Goal: Task Accomplishment & Management: Manage account settings

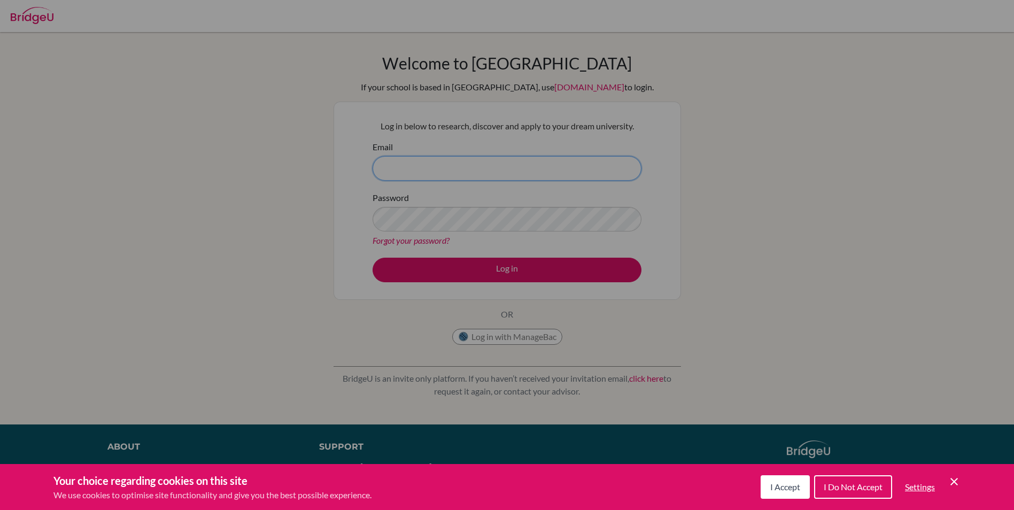
type input "[PERSON_NAME][EMAIL_ADDRESS][PERSON_NAME][DOMAIN_NAME]"
click at [508, 170] on div "Cookie Preferences" at bounding box center [507, 255] width 1014 height 510
click at [788, 494] on button "I Accept" at bounding box center [784, 487] width 49 height 24
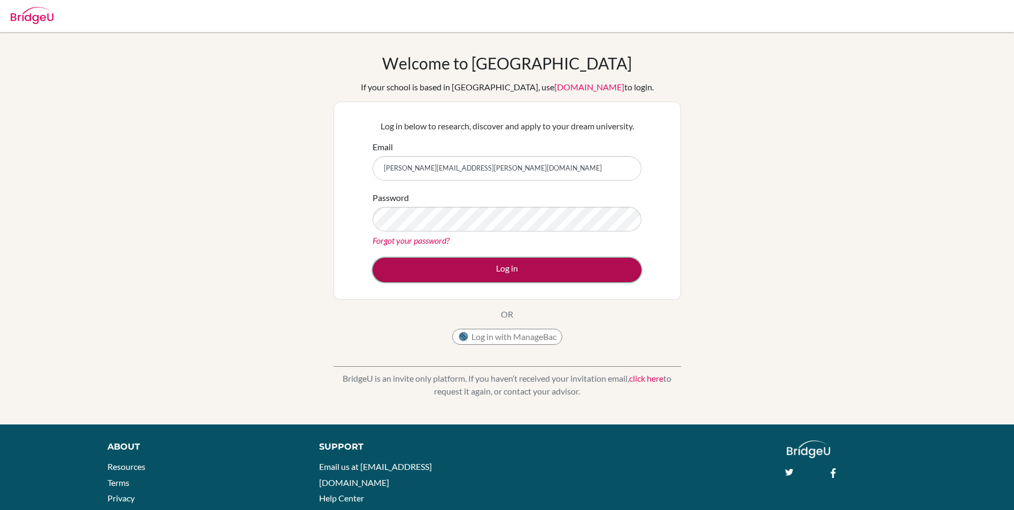
click at [498, 270] on button "Log in" at bounding box center [506, 270] width 269 height 25
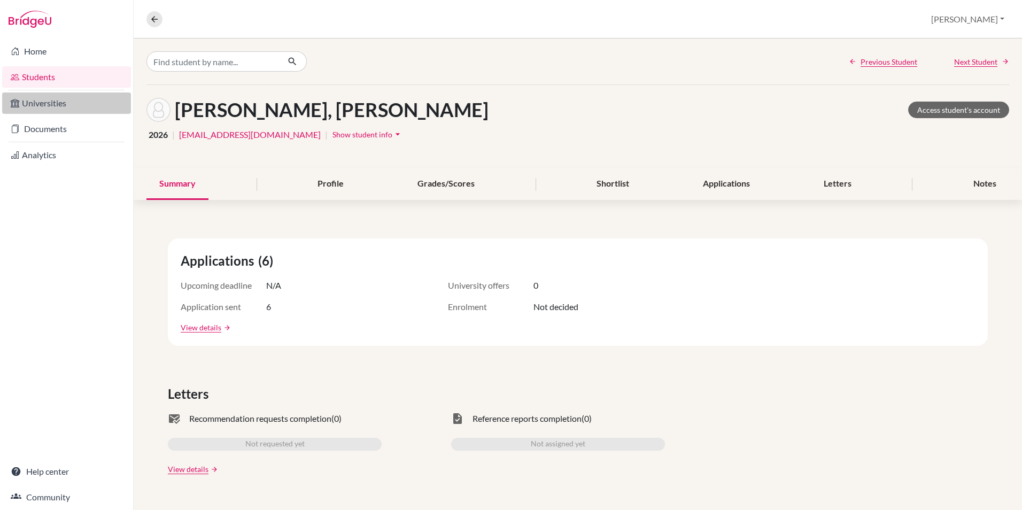
click at [50, 99] on link "Universities" at bounding box center [66, 102] width 129 height 21
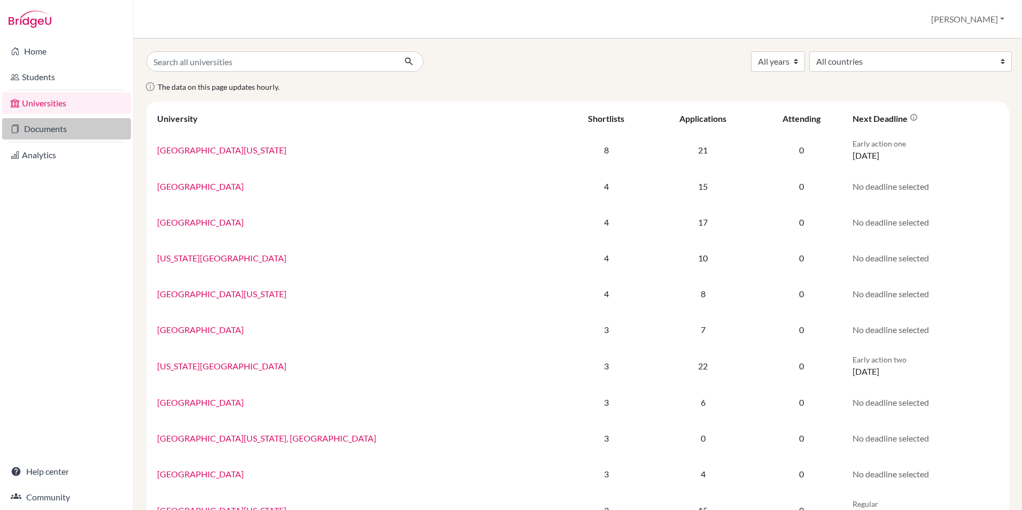
click at [39, 129] on link "Documents" at bounding box center [66, 128] width 129 height 21
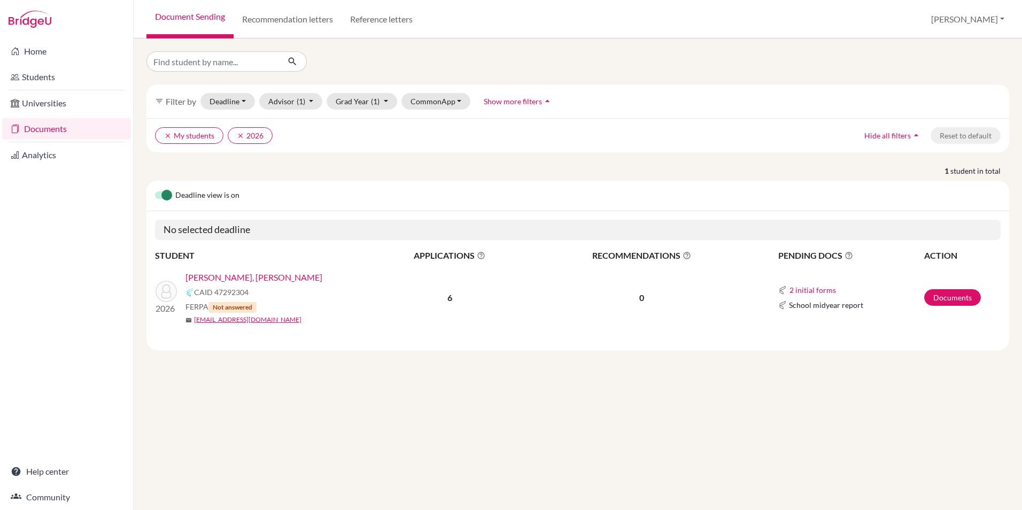
click at [209, 273] on link "Nadgir, Tanvi Devaprasad" at bounding box center [253, 277] width 137 height 13
